Goal: Find contact information: Find contact information

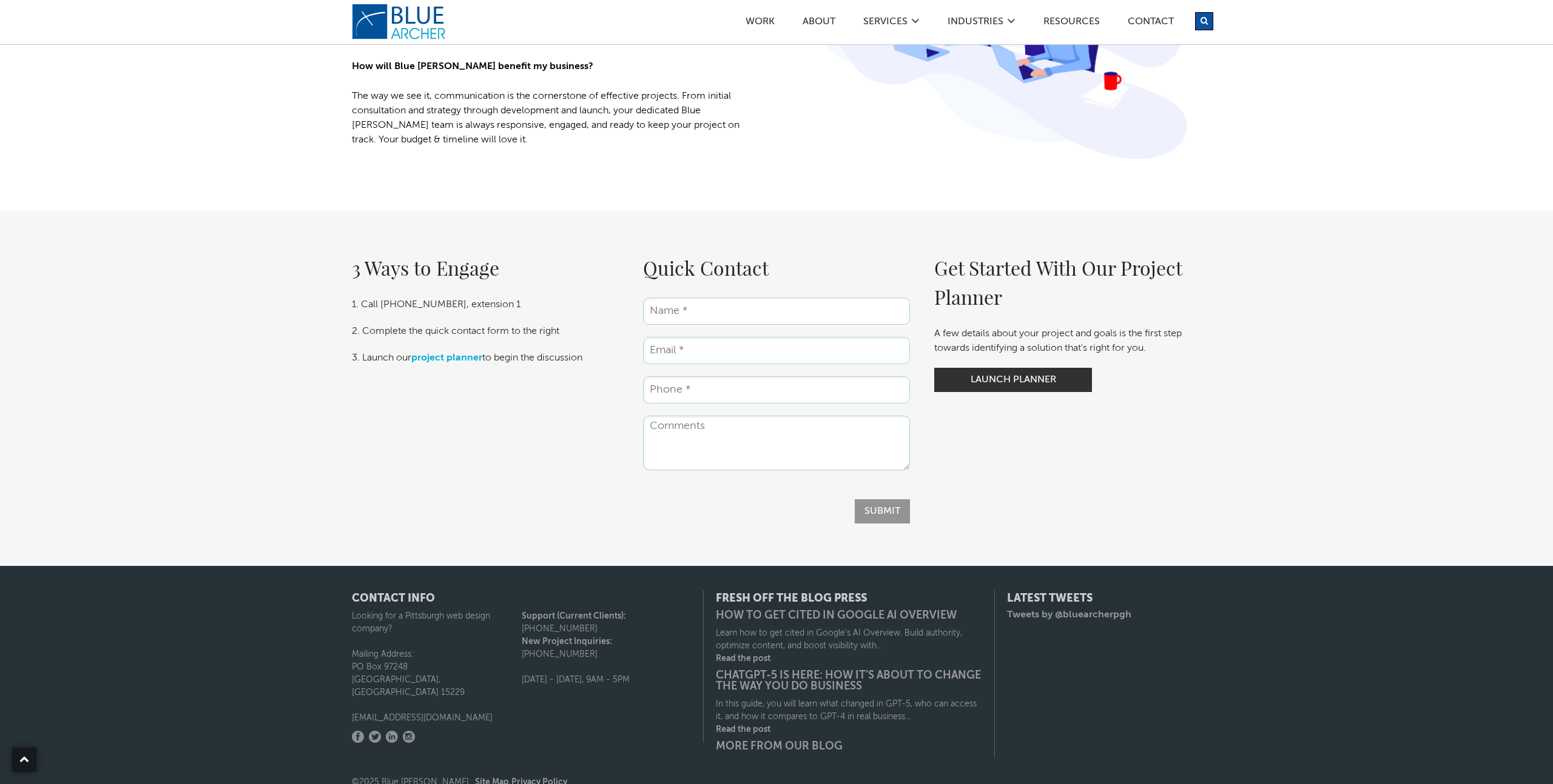
scroll to position [2129, 0]
drag, startPoint x: 447, startPoint y: 705, endPoint x: 351, endPoint y: 703, distance: 96.0
click at [351, 703] on div "CONTACT INFO Looking for a Pittsburgh web design company? Mailing Address: [STR…" at bounding box center [522, 666] width 364 height 152
drag, startPoint x: 348, startPoint y: 707, endPoint x: 453, endPoint y: 707, distance: 105.0
click at [421, 706] on div "CONTACT INFO Looking for a Pittsburgh web design company? Mailing Address: [STR…" at bounding box center [522, 666] width 364 height 152
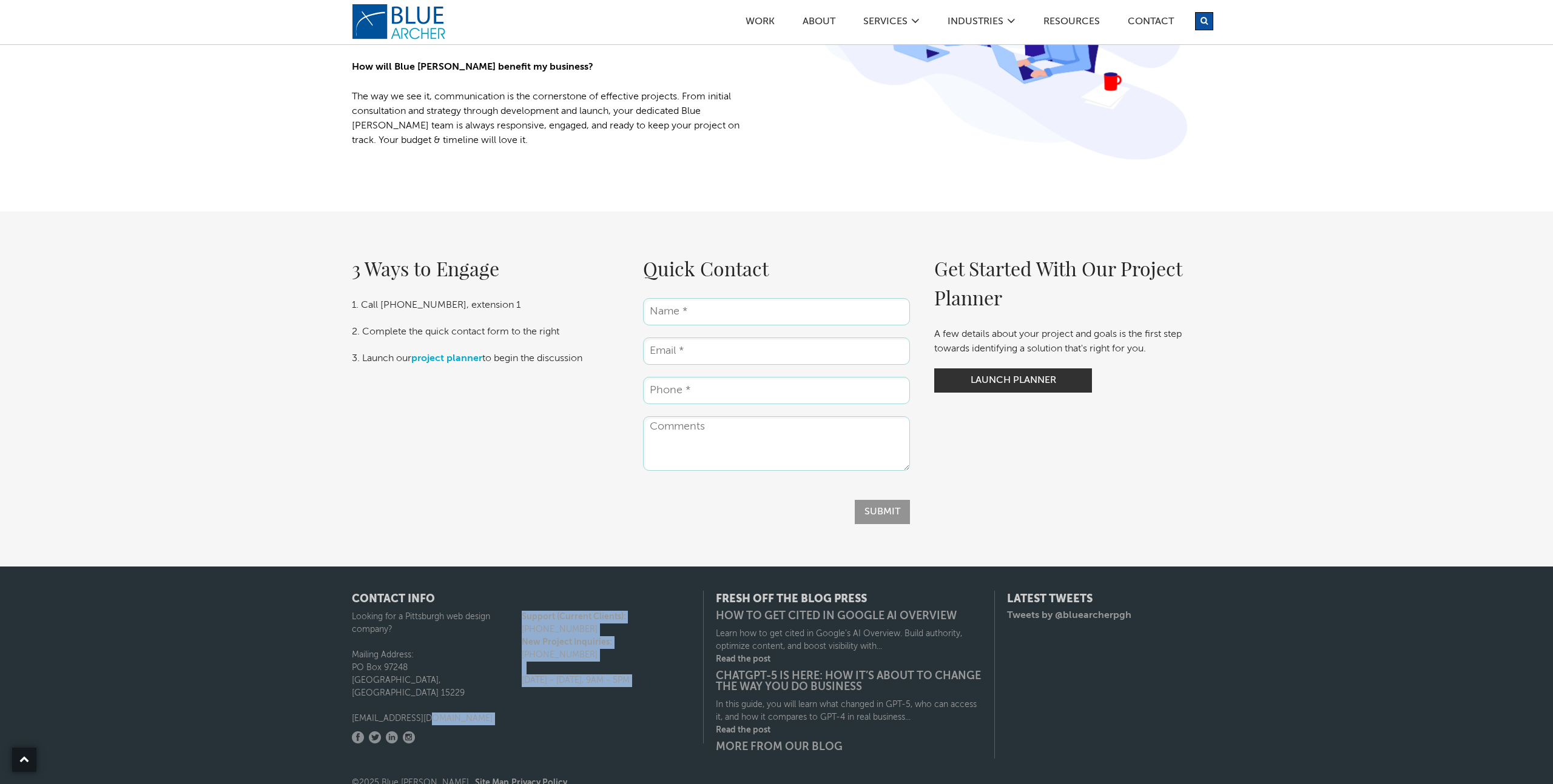
click at [452, 713] on p "[EMAIL_ADDRESS][DOMAIN_NAME]" at bounding box center [437, 719] width 170 height 13
drag, startPoint x: 398, startPoint y: 709, endPoint x: 351, endPoint y: 709, distance: 47.0
click at [351, 709] on div "CONTACT INFO Looking for a Pittsburgh web design company? Mailing Address: [STR…" at bounding box center [522, 666] width 364 height 152
drag, startPoint x: 353, startPoint y: 706, endPoint x: 445, endPoint y: 705, distance: 92.0
click at [445, 713] on p "[EMAIL_ADDRESS][DOMAIN_NAME]" at bounding box center [437, 719] width 170 height 13
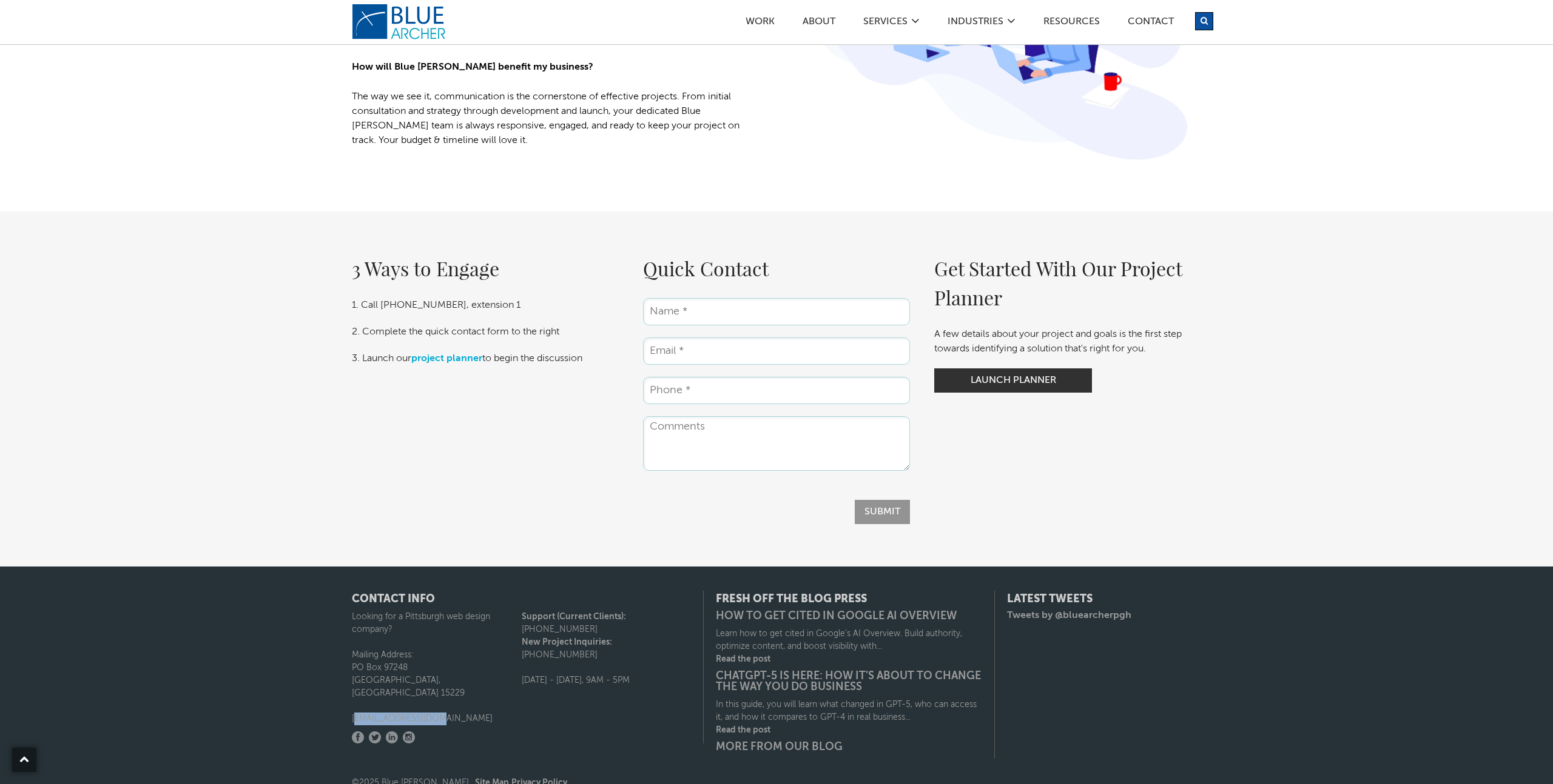
copy p "[EMAIL_ADDRESS][DOMAIN_NAME]"
